Goal: Transaction & Acquisition: Download file/media

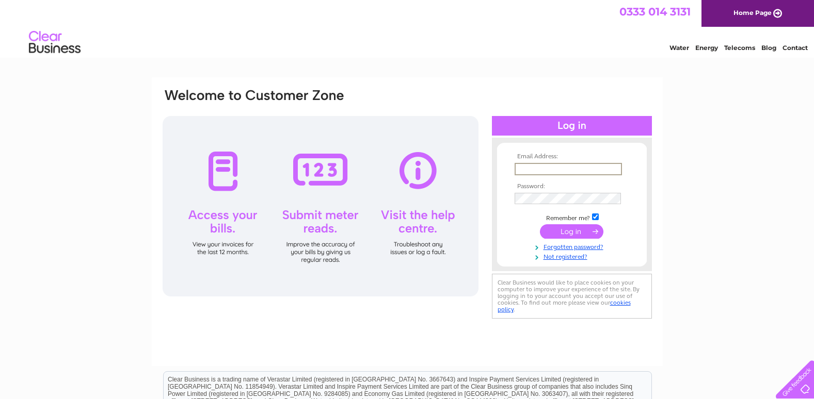
click at [536, 172] on input "text" at bounding box center [568, 169] width 107 height 12
type input "[EMAIL_ADDRESS][DOMAIN_NAME]"
click at [546, 191] on td at bounding box center [572, 198] width 120 height 17
click at [540, 225] on input "submit" at bounding box center [571, 232] width 63 height 14
click at [554, 228] on input "submit" at bounding box center [571, 232] width 63 height 14
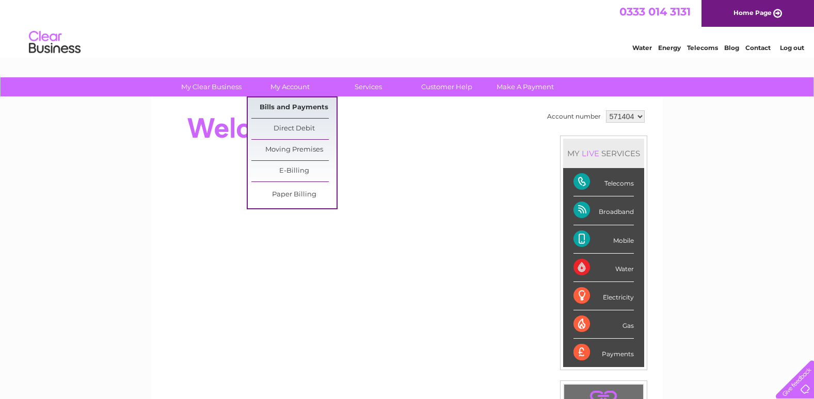
click at [298, 104] on link "Bills and Payments" at bounding box center [293, 108] width 85 height 21
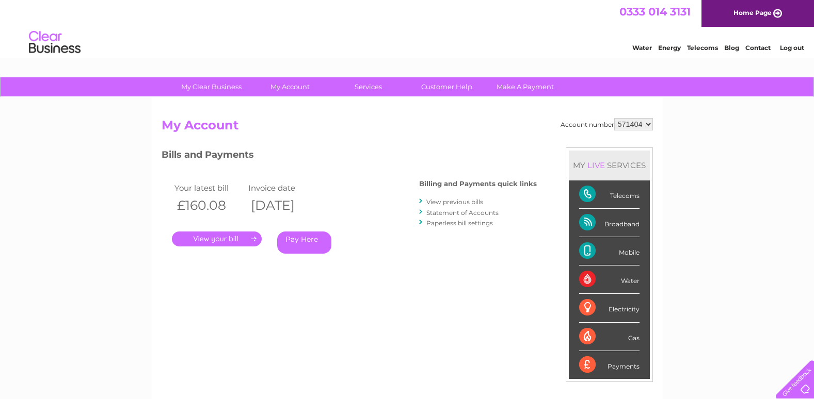
click at [469, 198] on link "View previous bills" at bounding box center [454, 202] width 57 height 8
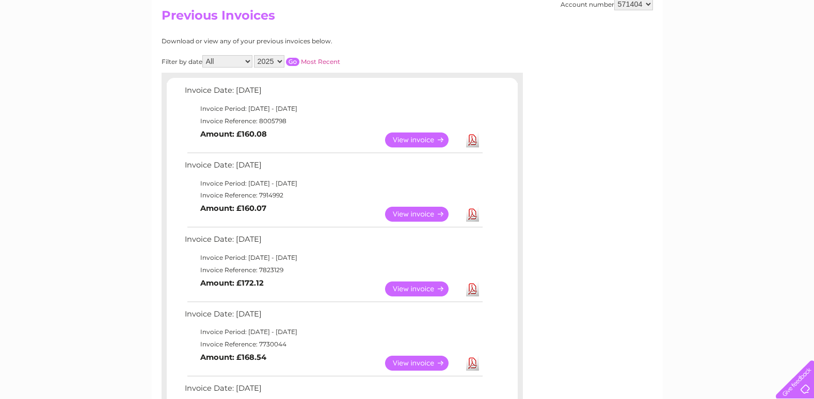
scroll to position [138, 0]
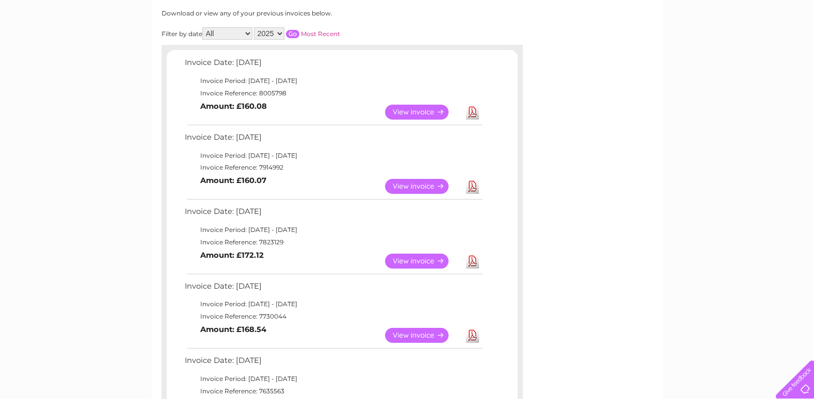
click at [402, 331] on link "View" at bounding box center [423, 335] width 76 height 15
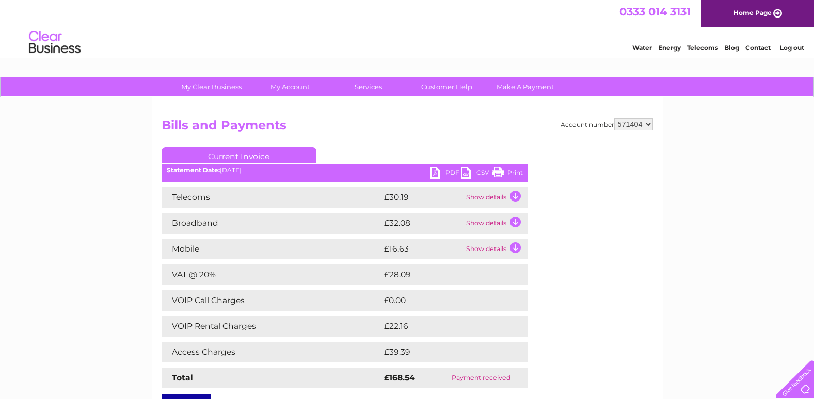
click at [447, 170] on link "PDF" at bounding box center [445, 174] width 31 height 15
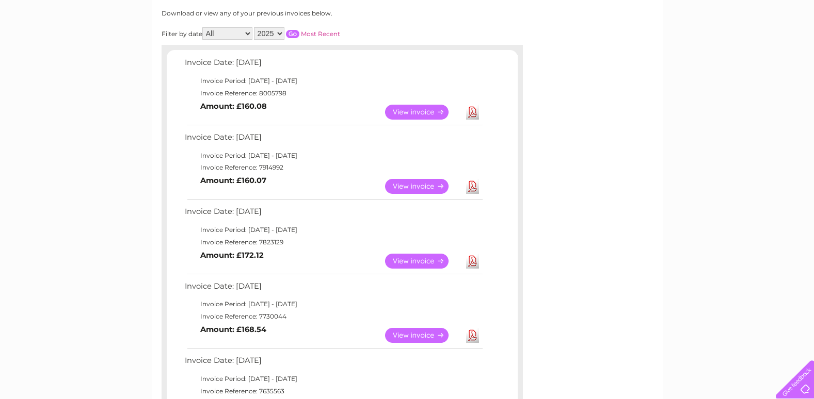
click at [470, 261] on link "Download" at bounding box center [472, 261] width 13 height 15
click at [472, 185] on link "Download" at bounding box center [472, 186] width 13 height 15
click at [474, 112] on link "Download" at bounding box center [472, 112] width 13 height 15
